Goal: Transaction & Acquisition: Download file/media

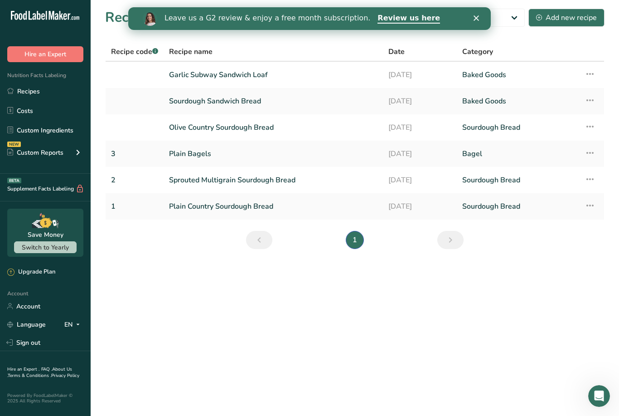
click at [188, 71] on link "Garlic Subway Sandwich Loaf" at bounding box center [273, 74] width 209 height 19
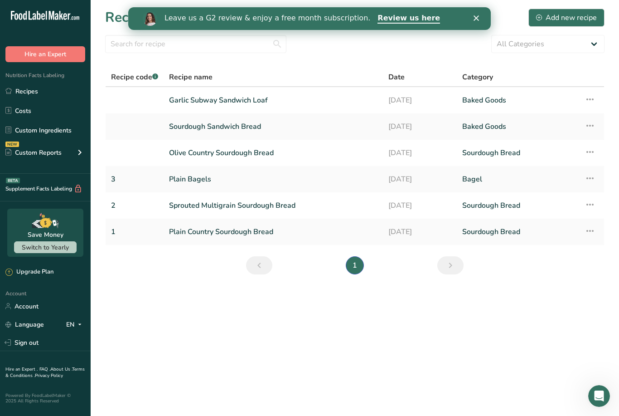
click at [501, 97] on link "Baked Goods" at bounding box center [518, 100] width 112 height 19
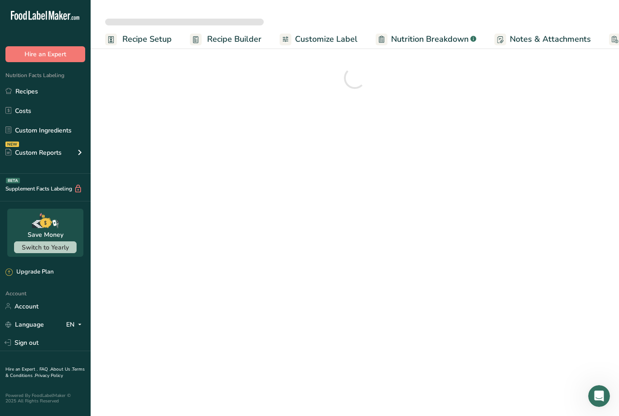
click at [25, 314] on link "Account" at bounding box center [45, 306] width 91 height 16
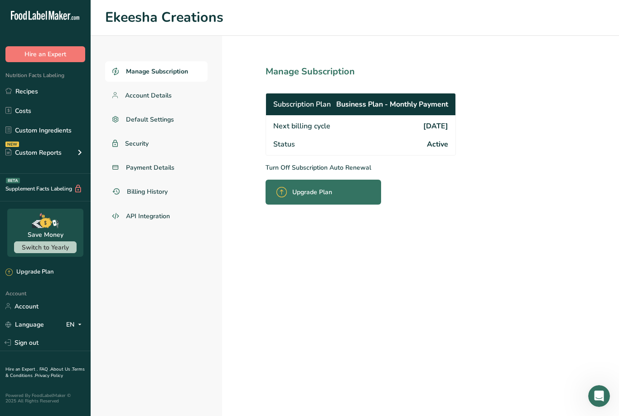
click at [22, 94] on link "Recipes" at bounding box center [45, 91] width 91 height 17
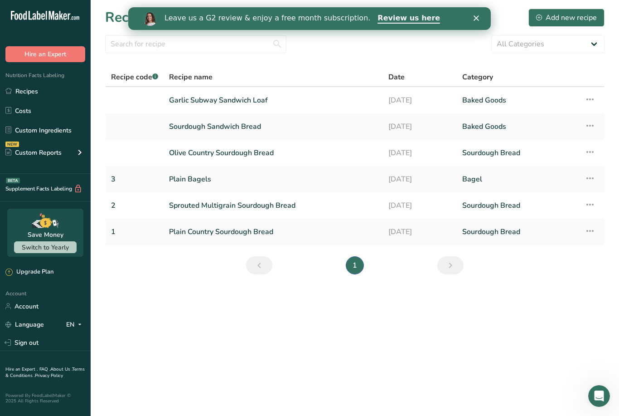
click at [177, 180] on link "Plain Bagels" at bounding box center [273, 179] width 209 height 19
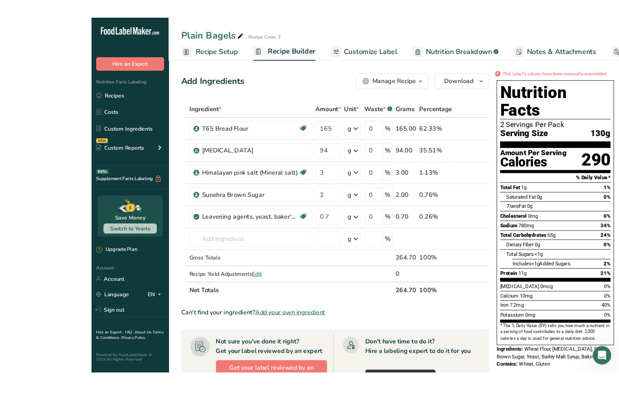
scroll to position [15, 0]
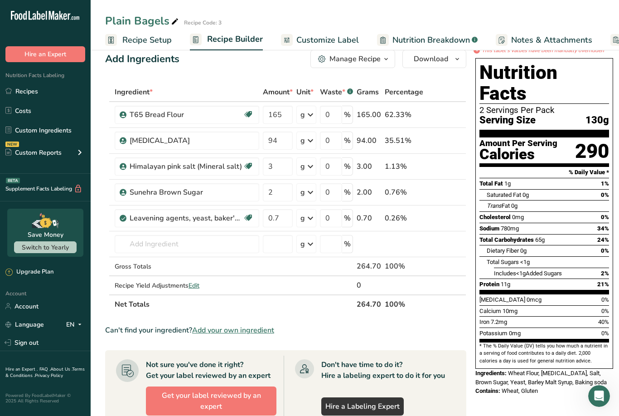
click at [339, 31] on link "Customize Label" at bounding box center [320, 40] width 78 height 20
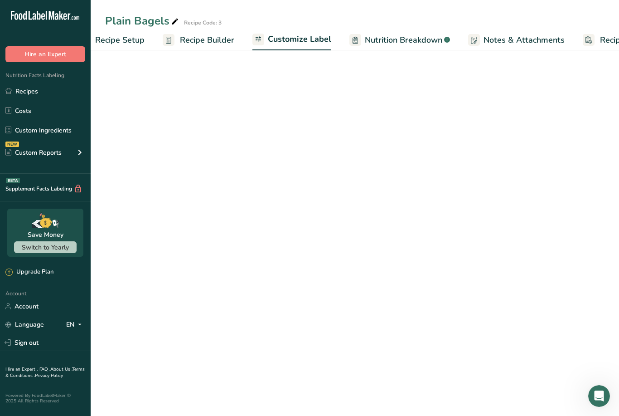
scroll to position [0, 78]
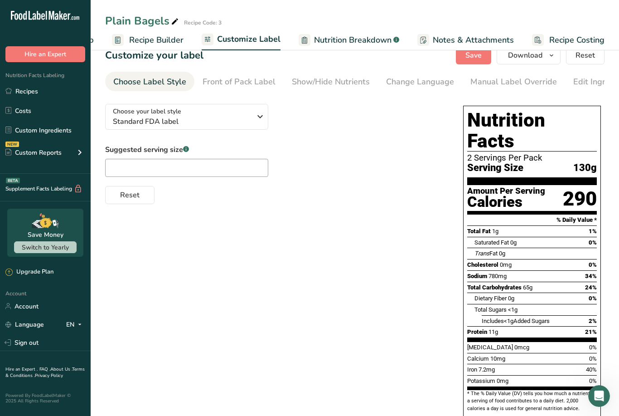
click at [468, 38] on span "Notes & Attachments" at bounding box center [473, 40] width 81 height 12
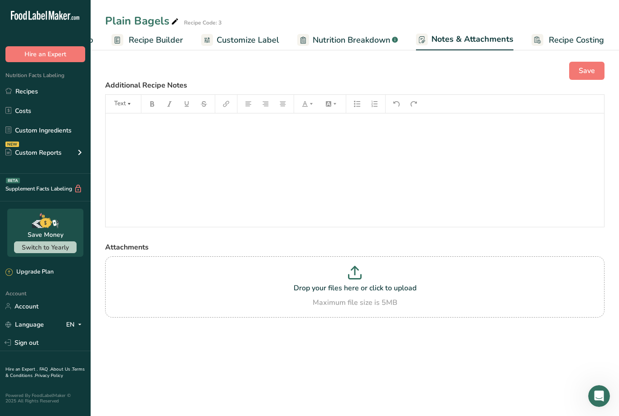
scroll to position [0, 78]
click at [259, 37] on span "Customize Label" at bounding box center [248, 40] width 63 height 12
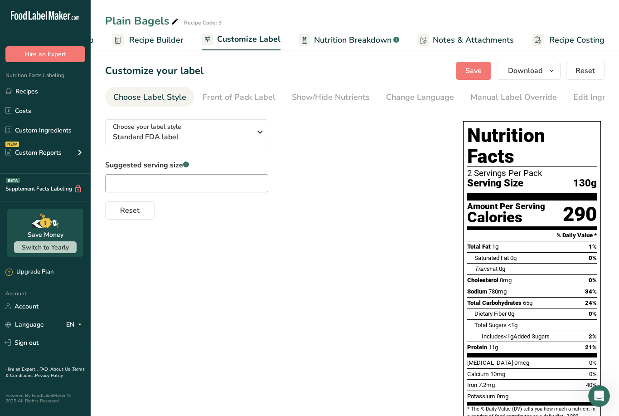
click at [247, 97] on div "Front of Pack Label" at bounding box center [239, 97] width 73 height 12
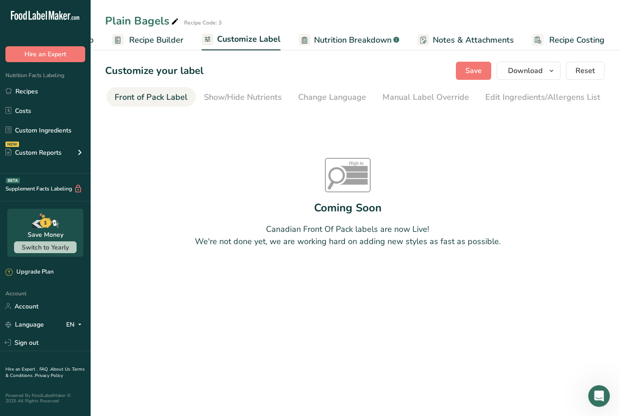
click at [256, 95] on div "Show/Hide Nutrients" at bounding box center [243, 97] width 78 height 12
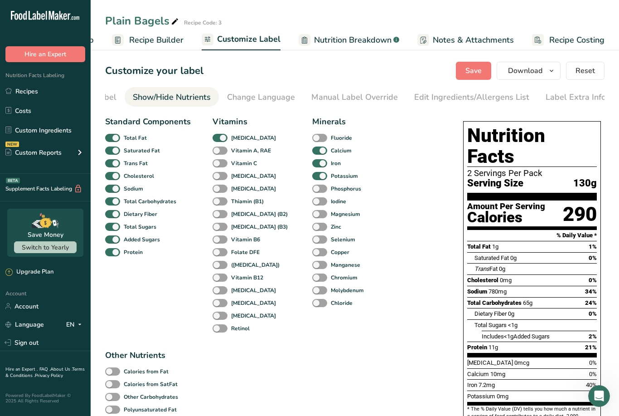
click at [360, 95] on div "Manual Label Override" at bounding box center [354, 97] width 87 height 12
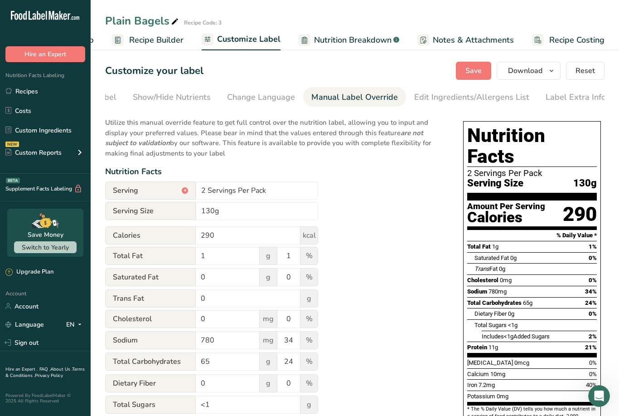
click at [272, 97] on div "Change Language" at bounding box center [261, 97] width 68 height 12
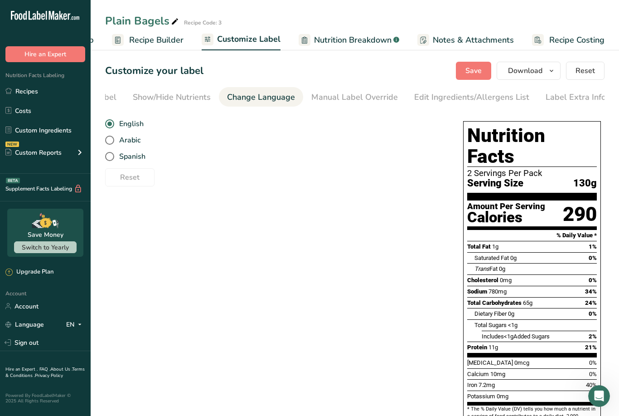
click at [500, 93] on div "Edit Ingredients/Allergens List" at bounding box center [471, 97] width 115 height 12
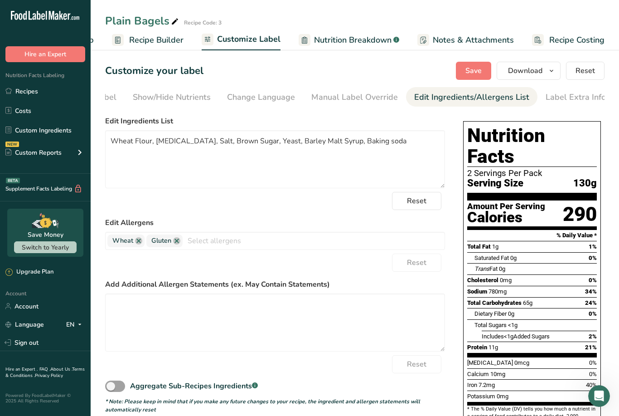
click at [584, 94] on div "Label Extra Info" at bounding box center [576, 97] width 60 height 12
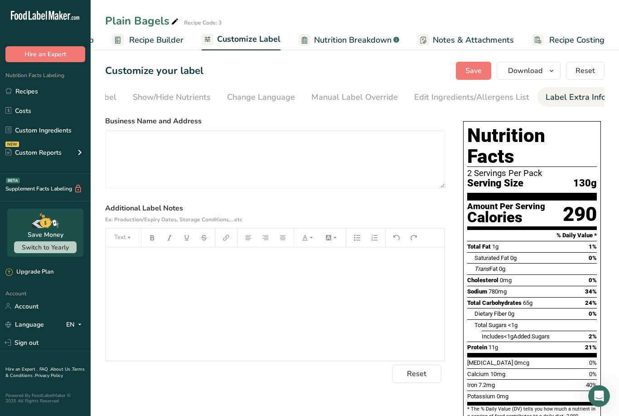
click at [496, 92] on div "Edit Ingredients/Allergens List" at bounding box center [471, 97] width 115 height 12
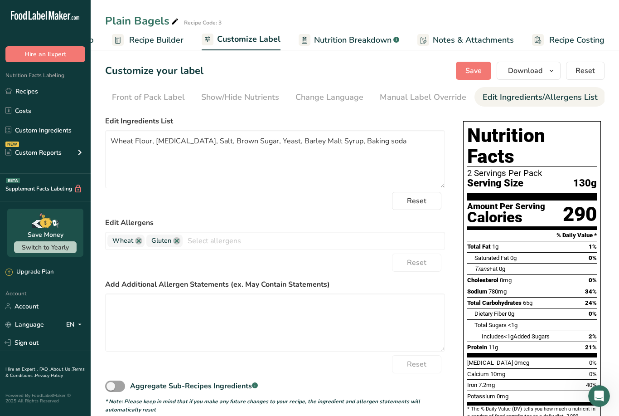
click at [259, 96] on div "Show/Hide Nutrients" at bounding box center [240, 97] width 78 height 12
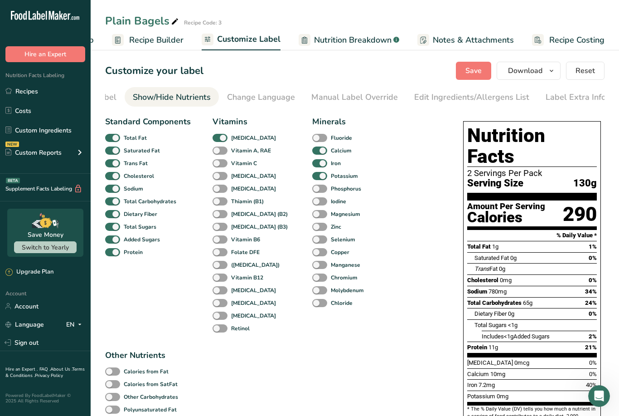
click at [167, 39] on span "Recipe Builder" at bounding box center [156, 40] width 54 height 12
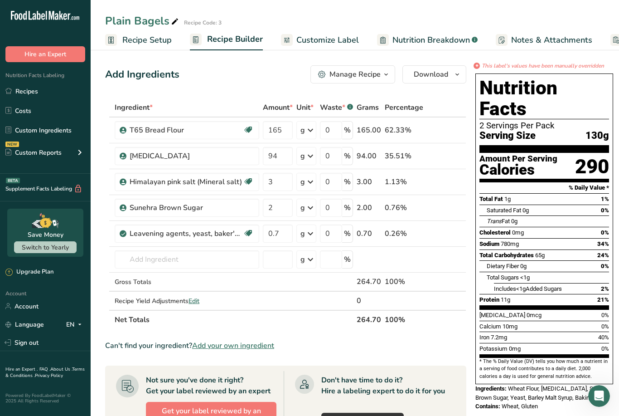
click at [146, 38] on span "Recipe Setup" at bounding box center [146, 40] width 49 height 12
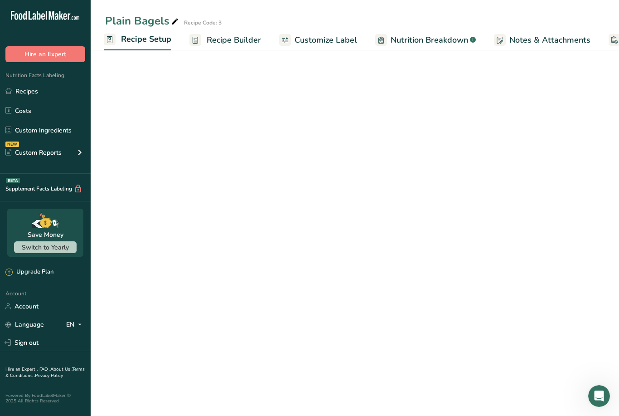
scroll to position [0, 3]
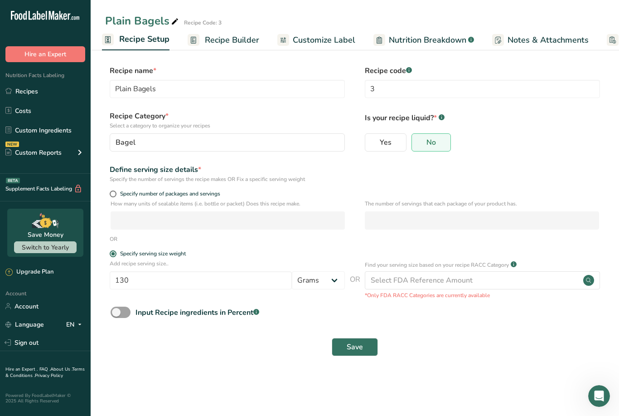
click at [239, 31] on link "Recipe Builder" at bounding box center [224, 40] width 72 height 20
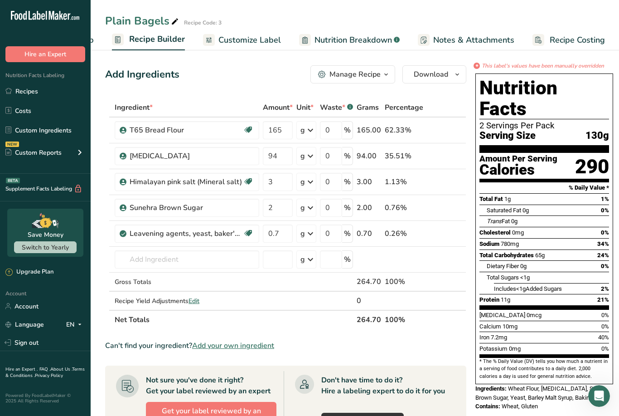
click at [385, 74] on icon "button" at bounding box center [386, 74] width 7 height 11
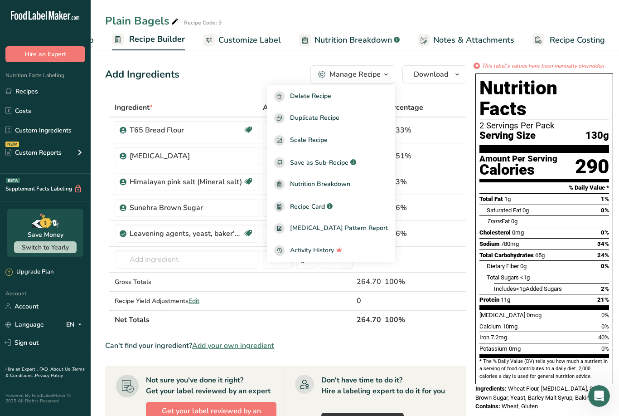
click at [355, 203] on div "Recipe Card .a-a{fill:#347362;}.b-a{fill:#fff;}" at bounding box center [331, 206] width 114 height 10
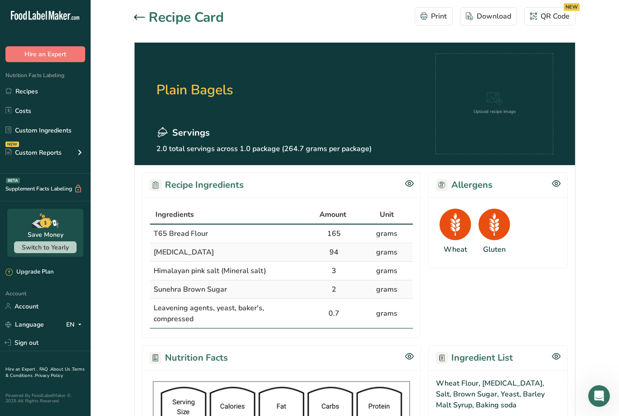
click at [141, 22] on div at bounding box center [141, 17] width 15 height 11
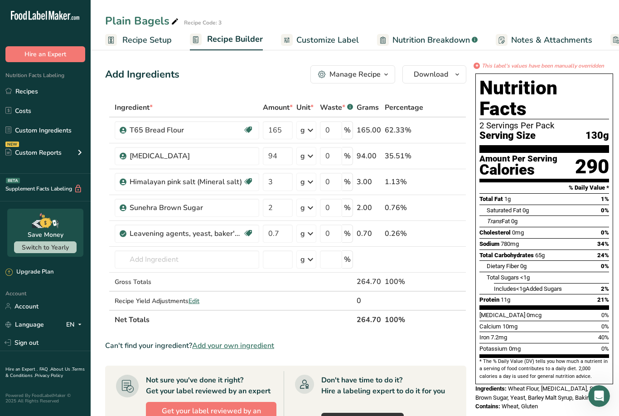
click at [441, 79] on span "Download" at bounding box center [431, 74] width 34 height 11
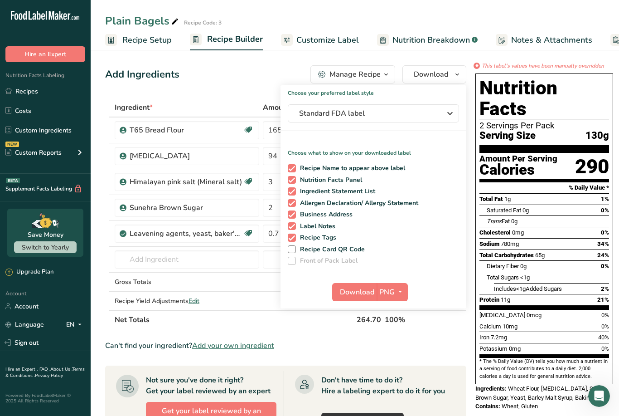
click at [455, 110] on button "Standard FDA label" at bounding box center [373, 113] width 171 height 18
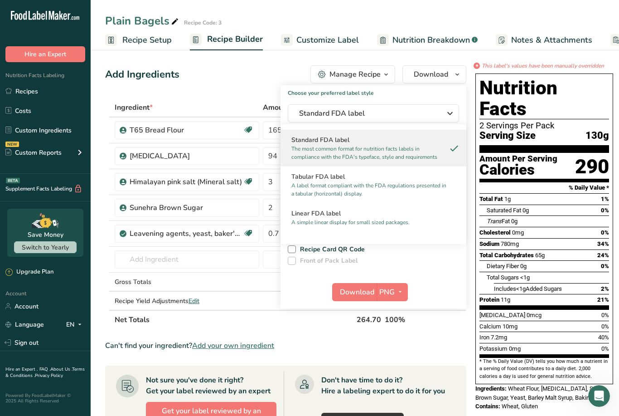
click at [440, 172] on h2 "Tabular FDA label" at bounding box center [374, 177] width 164 height 10
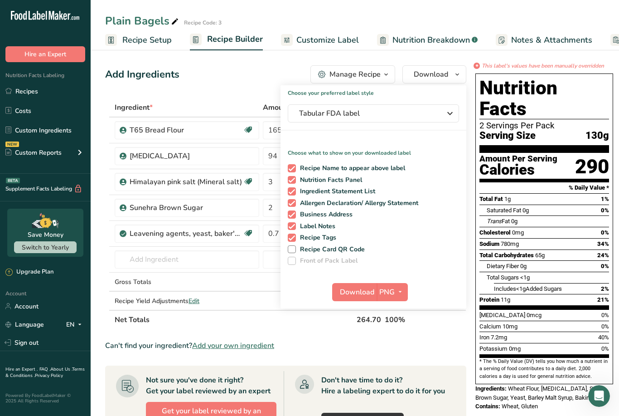
click at [455, 112] on button "Tabular FDA label" at bounding box center [373, 113] width 171 height 18
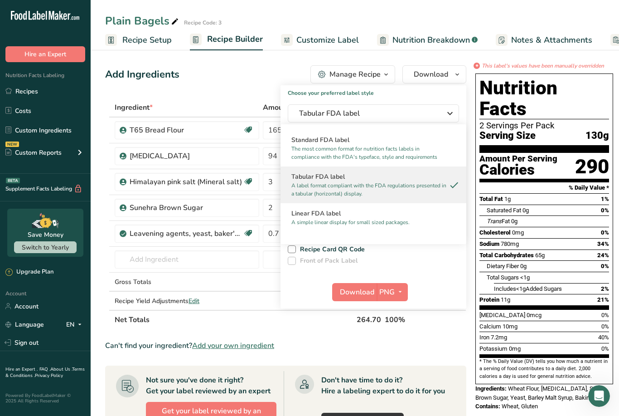
click at [439, 141] on h2 "Standard FDA label" at bounding box center [374, 140] width 164 height 10
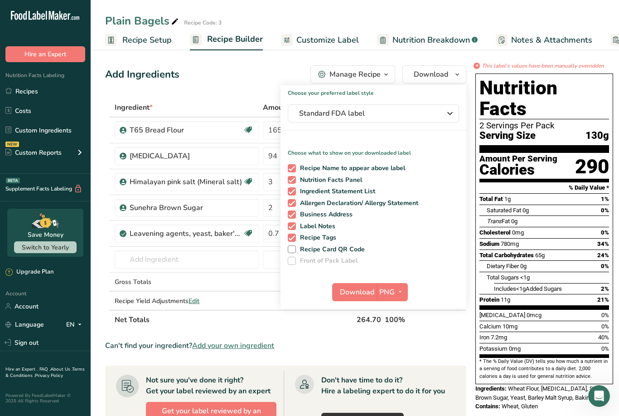
click at [445, 118] on icon "button" at bounding box center [450, 113] width 11 height 16
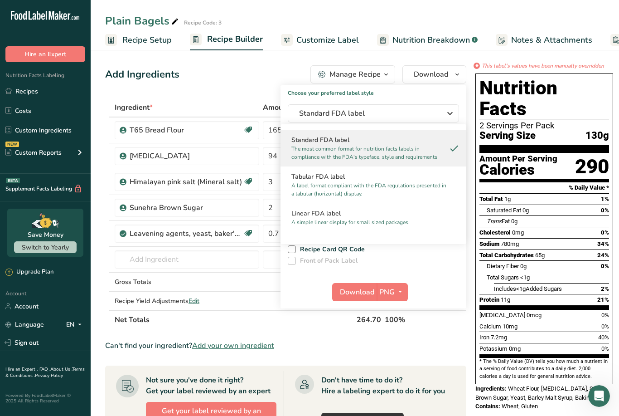
click at [397, 288] on icon "button" at bounding box center [400, 291] width 7 height 11
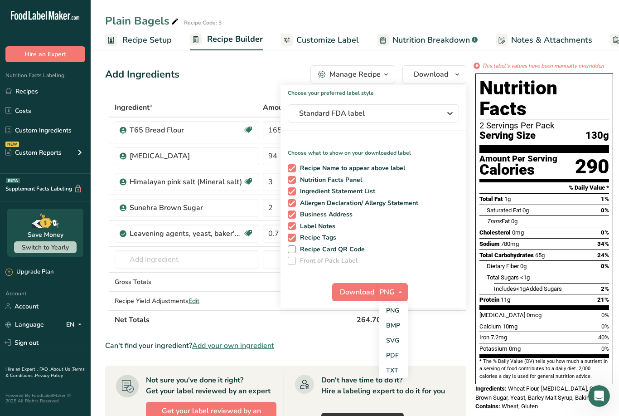
click at [397, 306] on link "PNG" at bounding box center [393, 310] width 29 height 15
click at [292, 218] on span at bounding box center [292, 214] width 8 height 8
click at [292, 217] on input "Business Address" at bounding box center [291, 214] width 6 height 6
checkbox input "false"
click at [293, 239] on span at bounding box center [292, 237] width 8 height 8
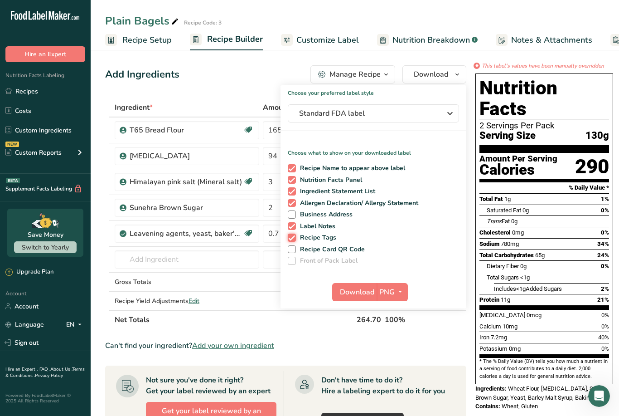
click at [293, 239] on input "Recipe Tags" at bounding box center [291, 237] width 6 height 6
checkbox input "false"
click at [292, 228] on span at bounding box center [292, 226] width 8 height 8
click at [292, 228] on input "Label Notes" at bounding box center [291, 226] width 6 height 6
checkbox input "false"
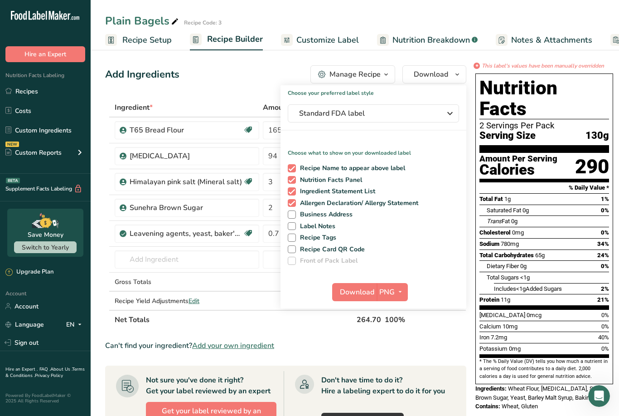
click at [371, 286] on button "Download" at bounding box center [354, 292] width 44 height 18
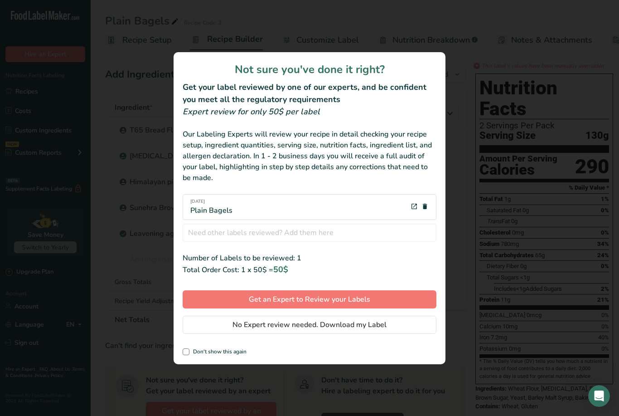
click at [321, 330] on span "No Expert review needed. Download my Label" at bounding box center [310, 324] width 154 height 11
